Goal: Task Accomplishment & Management: Manage account settings

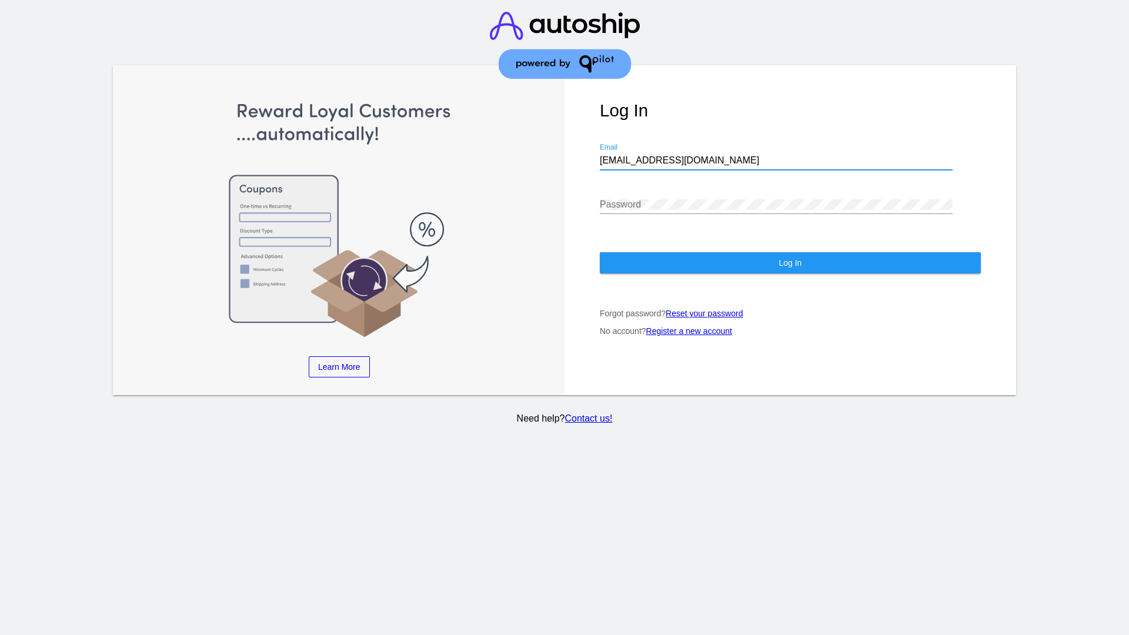
type input "[EMAIL_ADDRESS][DOMAIN_NAME]"
click at [790, 263] on span "Log In" at bounding box center [789, 262] width 23 height 9
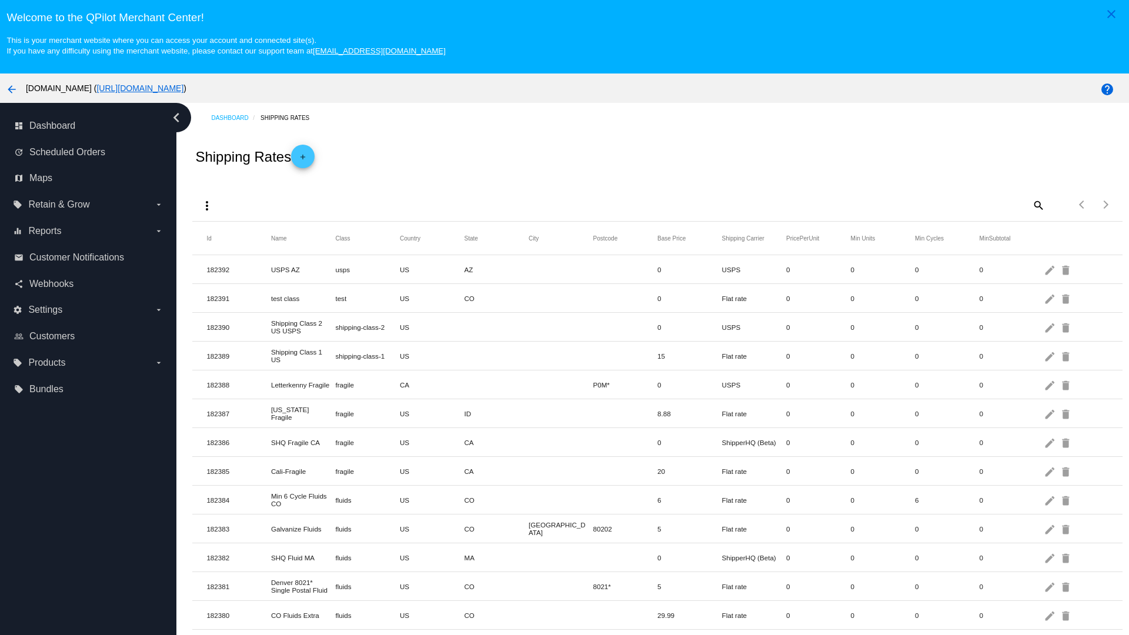
click at [207, 205] on mat-icon "more_vert" at bounding box center [207, 206] width 14 height 14
click at [229, 232] on button "file_download Export" at bounding box center [229, 225] width 68 height 14
click at [207, 205] on mat-icon "more_vert" at bounding box center [207, 206] width 14 height 14
click at [229, 262] on button "file_upload Import" at bounding box center [229, 262] width 68 height 28
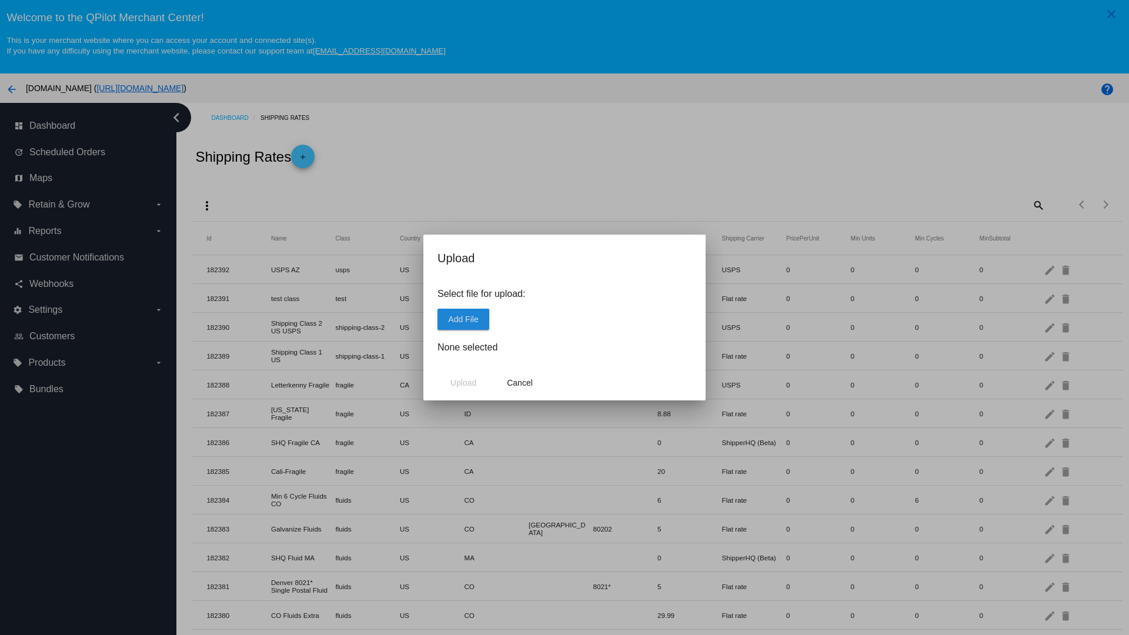
click at [463, 319] on span "Add File" at bounding box center [463, 319] width 30 height 9
click at [463, 383] on span "Upload" at bounding box center [463, 382] width 26 height 9
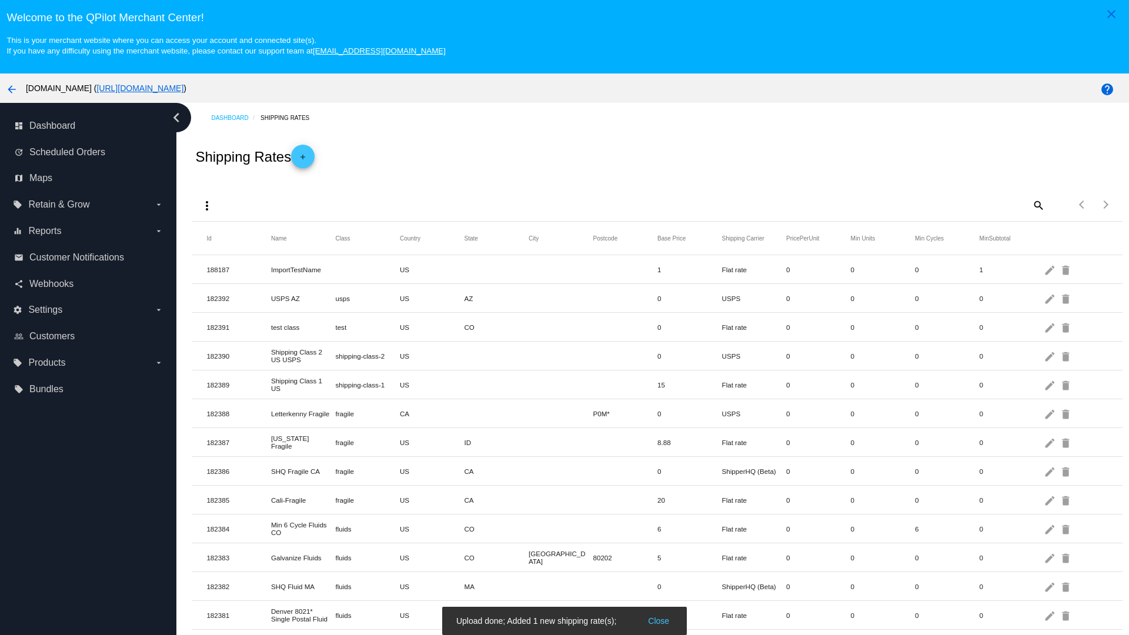
click at [1066, 269] on mat-icon "delete" at bounding box center [1066, 269] width 14 height 18
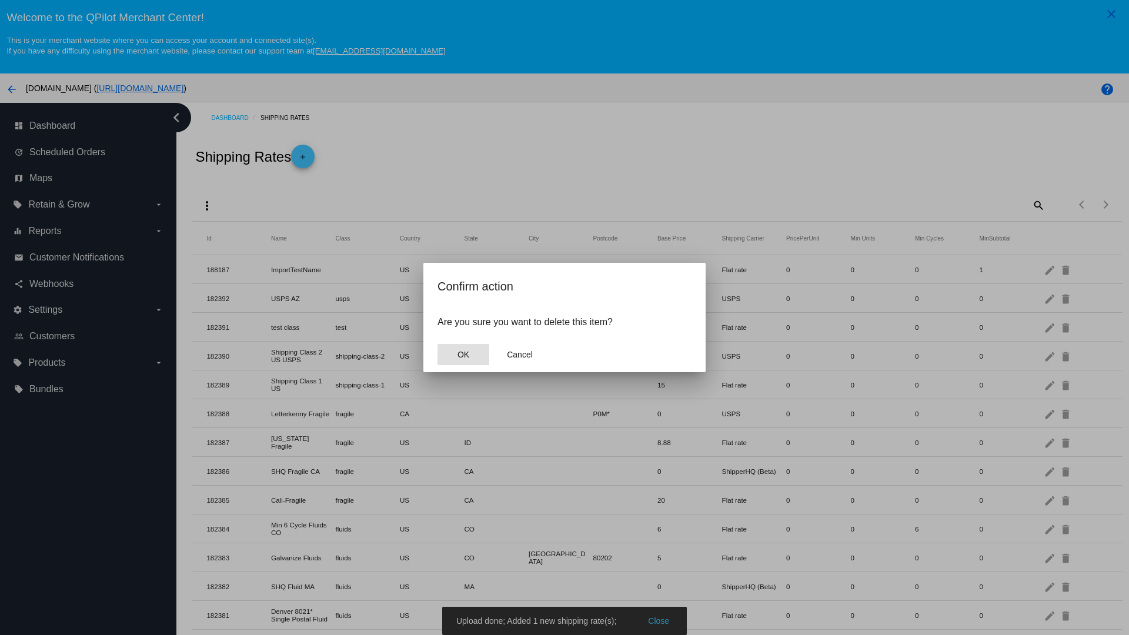
click at [463, 354] on span "OK" at bounding box center [463, 354] width 12 height 9
